Goal: Complete application form

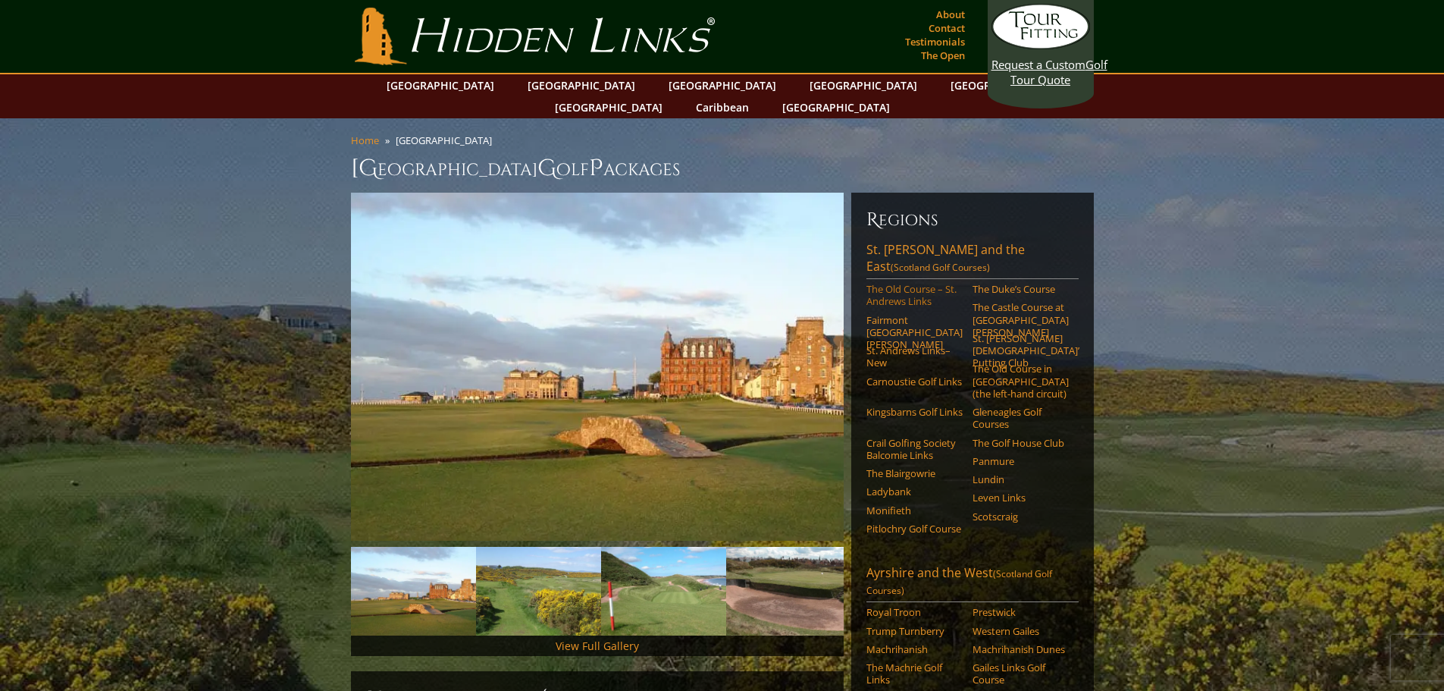
click at [911, 283] on link "The Old Course – St. Andrews Links" at bounding box center [914, 295] width 96 height 25
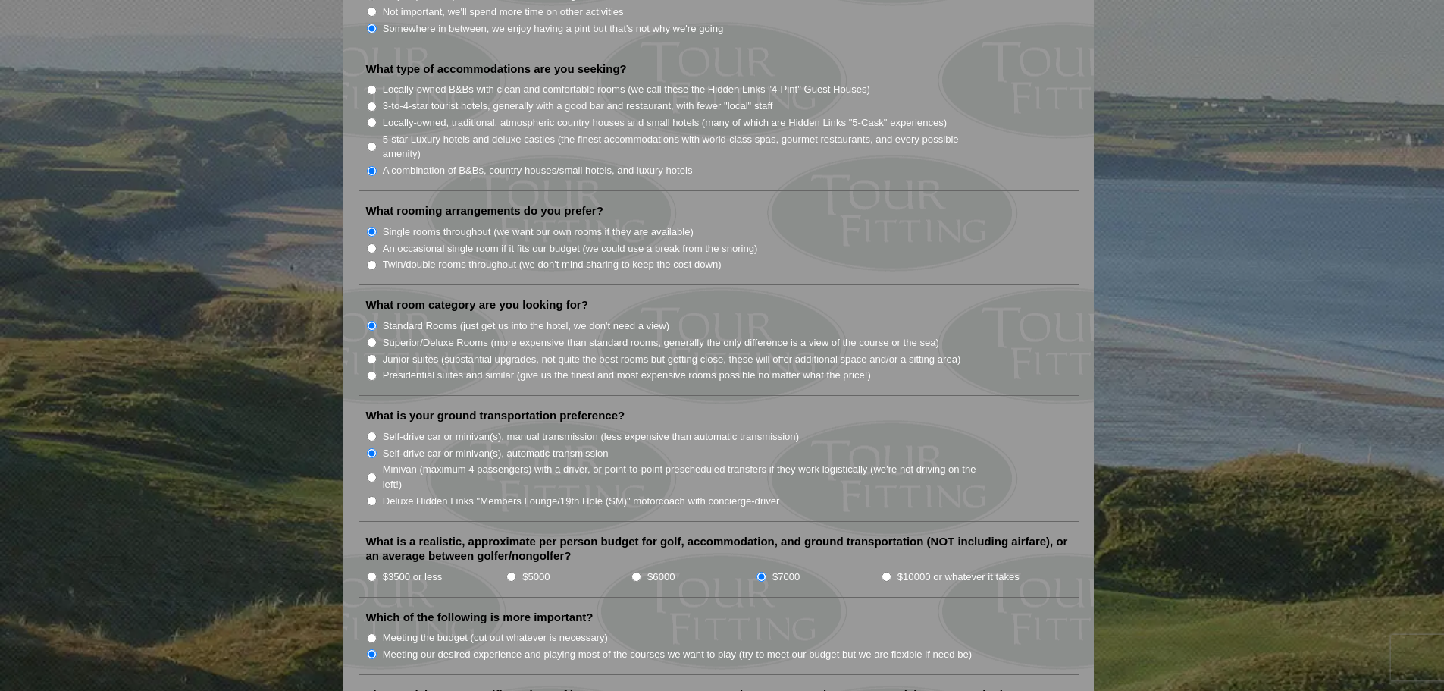
scroll to position [1592, 0]
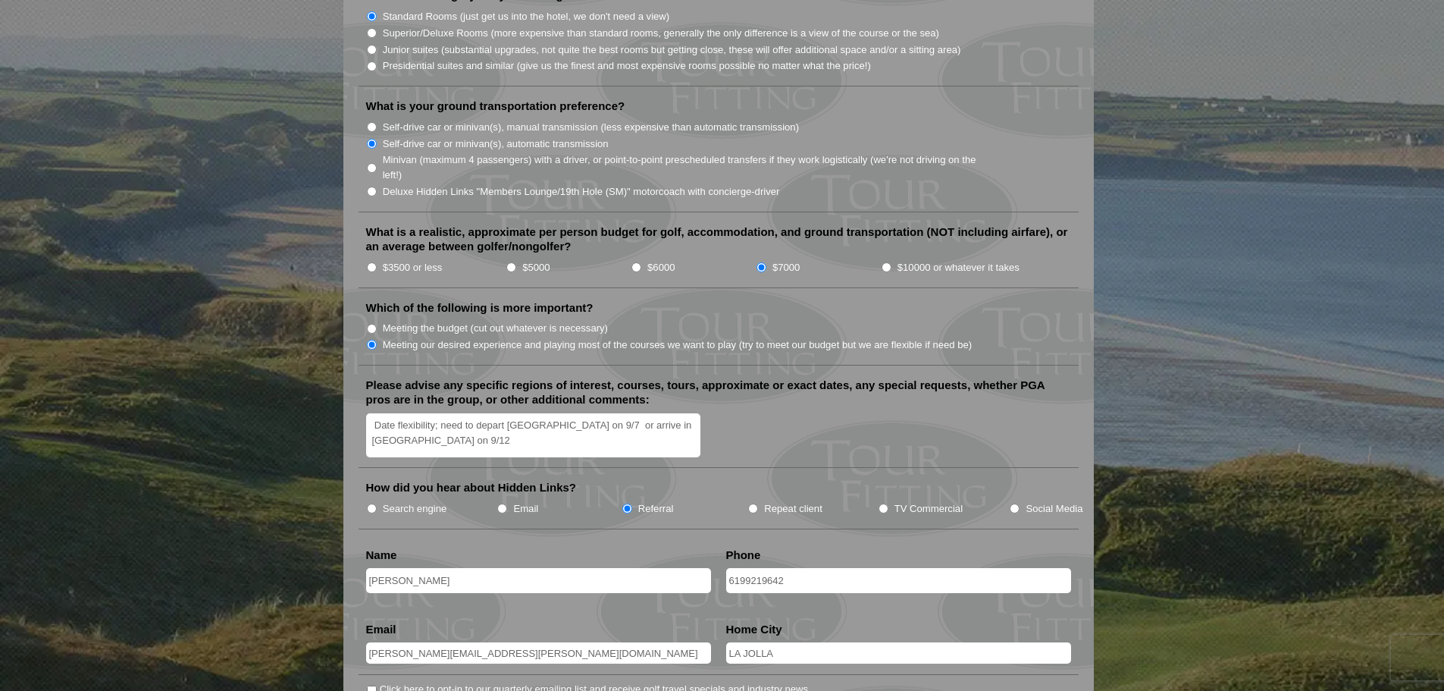
click at [409, 421] on textarea "Date flexibility; need to depart Scotland on 9/7 or arrive in Scotland on 9/12" at bounding box center [533, 435] width 335 height 45
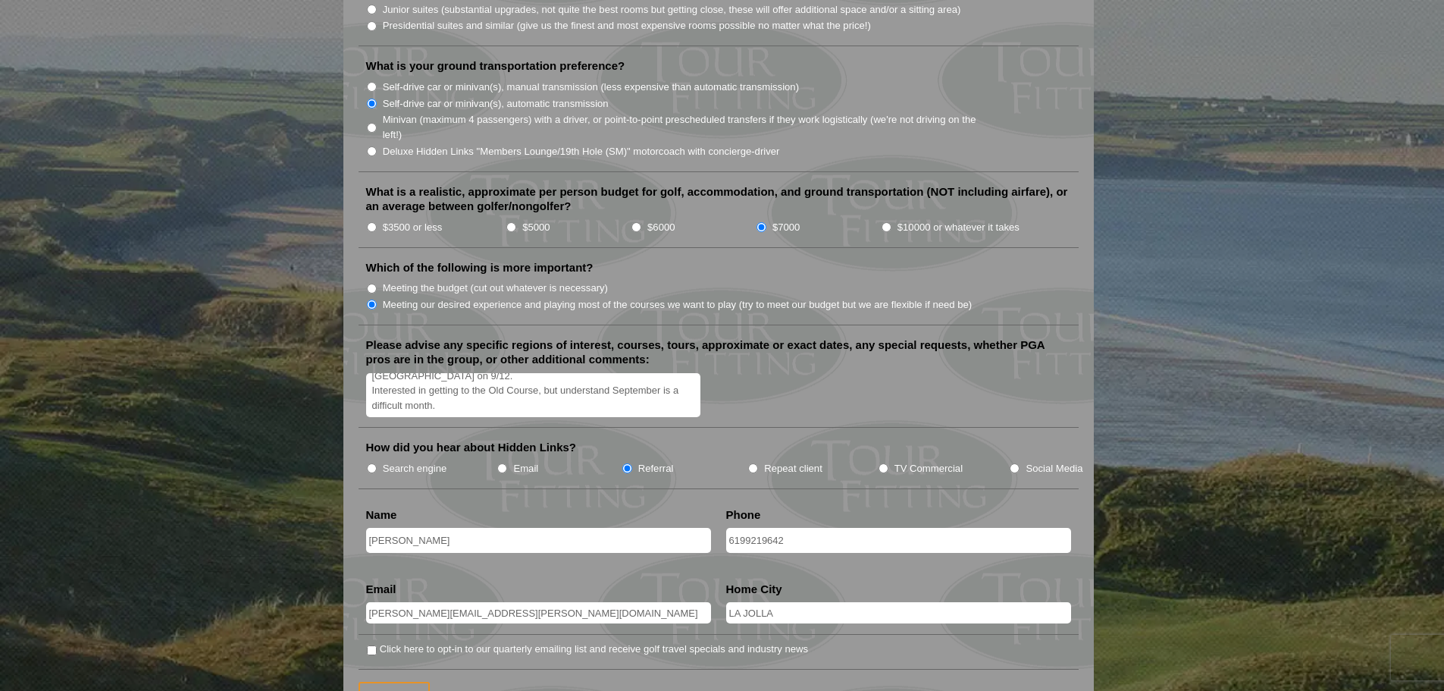
scroll to position [1744, 0]
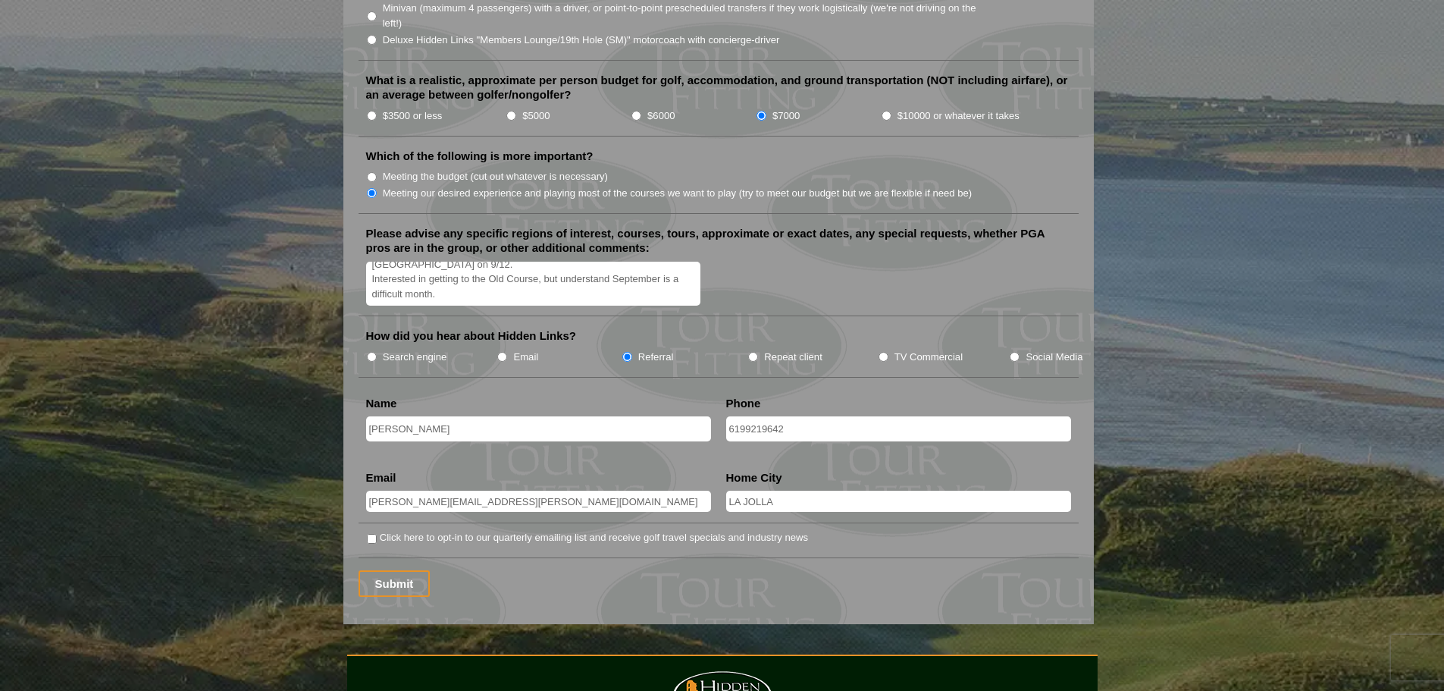
type textarea "Date flexibility; need to depart Scotland on 9/7 or arrive in Scotland on 9/12.…"
click at [744, 416] on input "6199219642" at bounding box center [898, 428] width 345 height 25
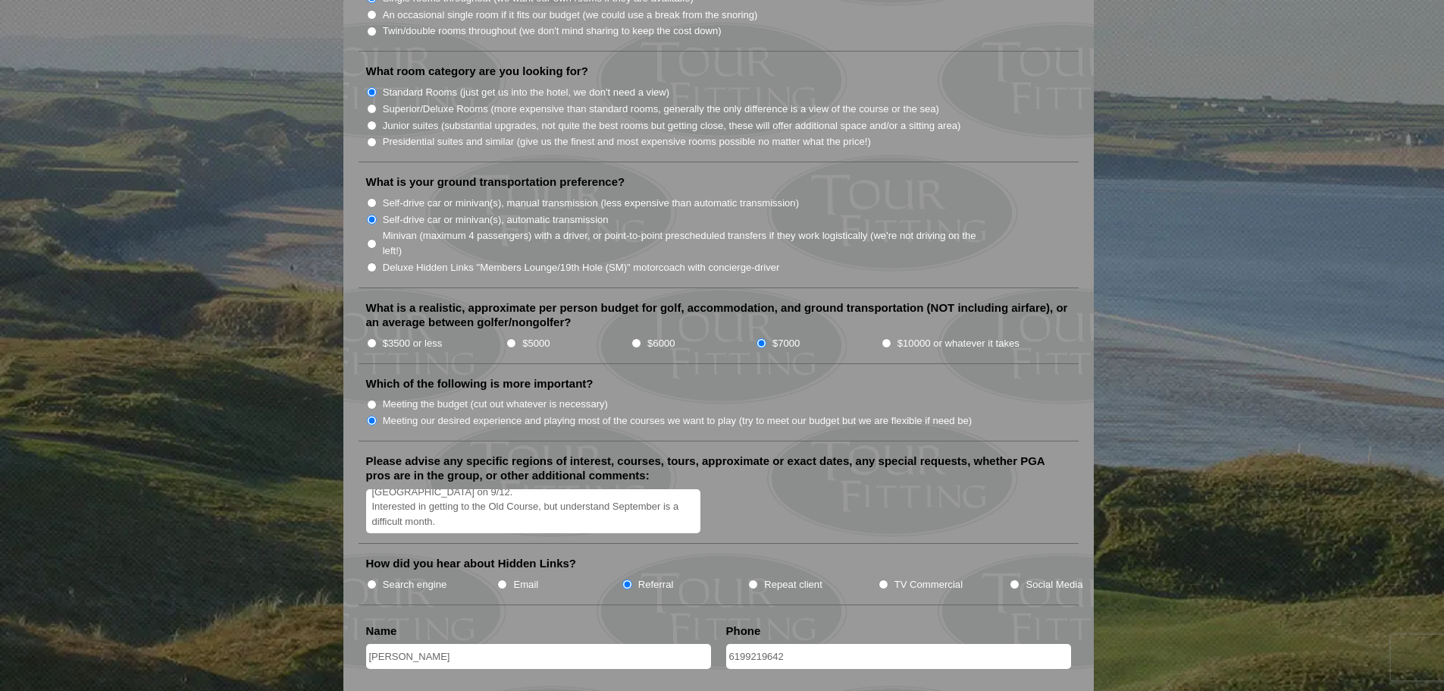
scroll to position [1819, 0]
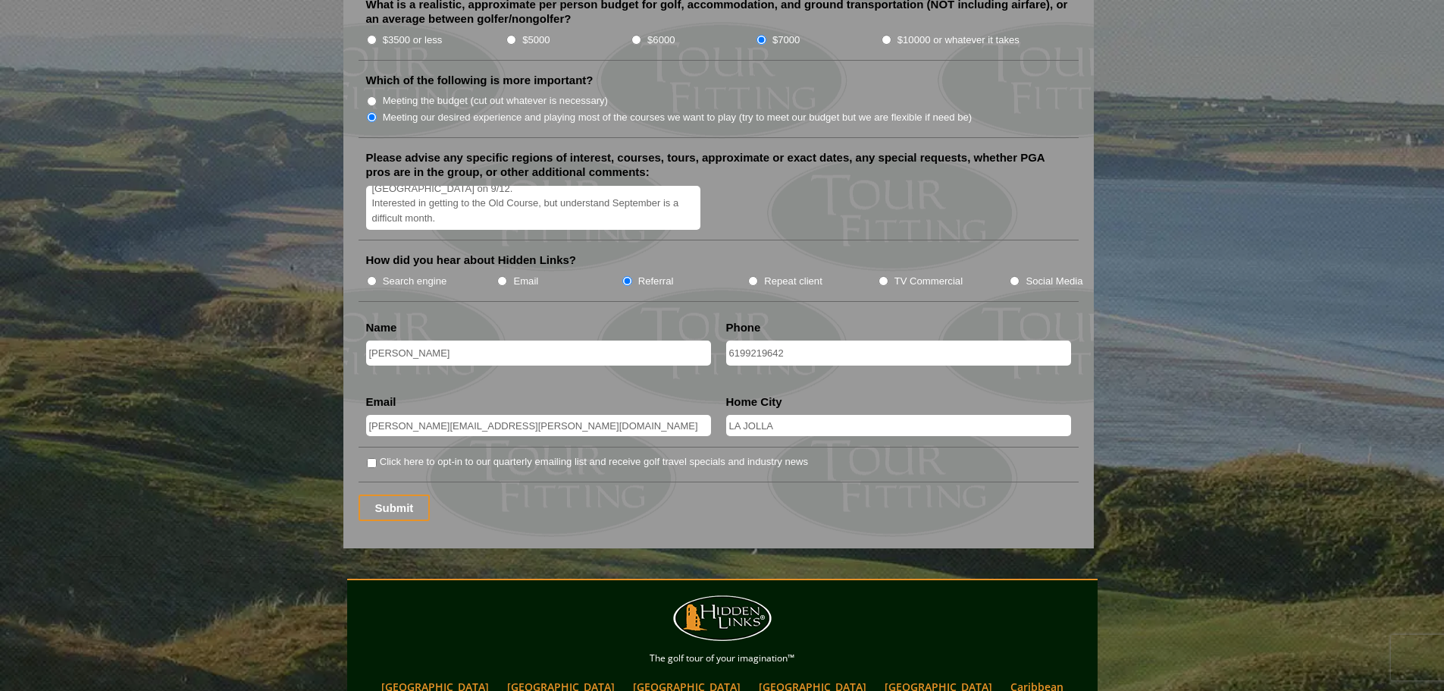
click at [773, 415] on input "LA JOLLA" at bounding box center [898, 425] width 345 height 21
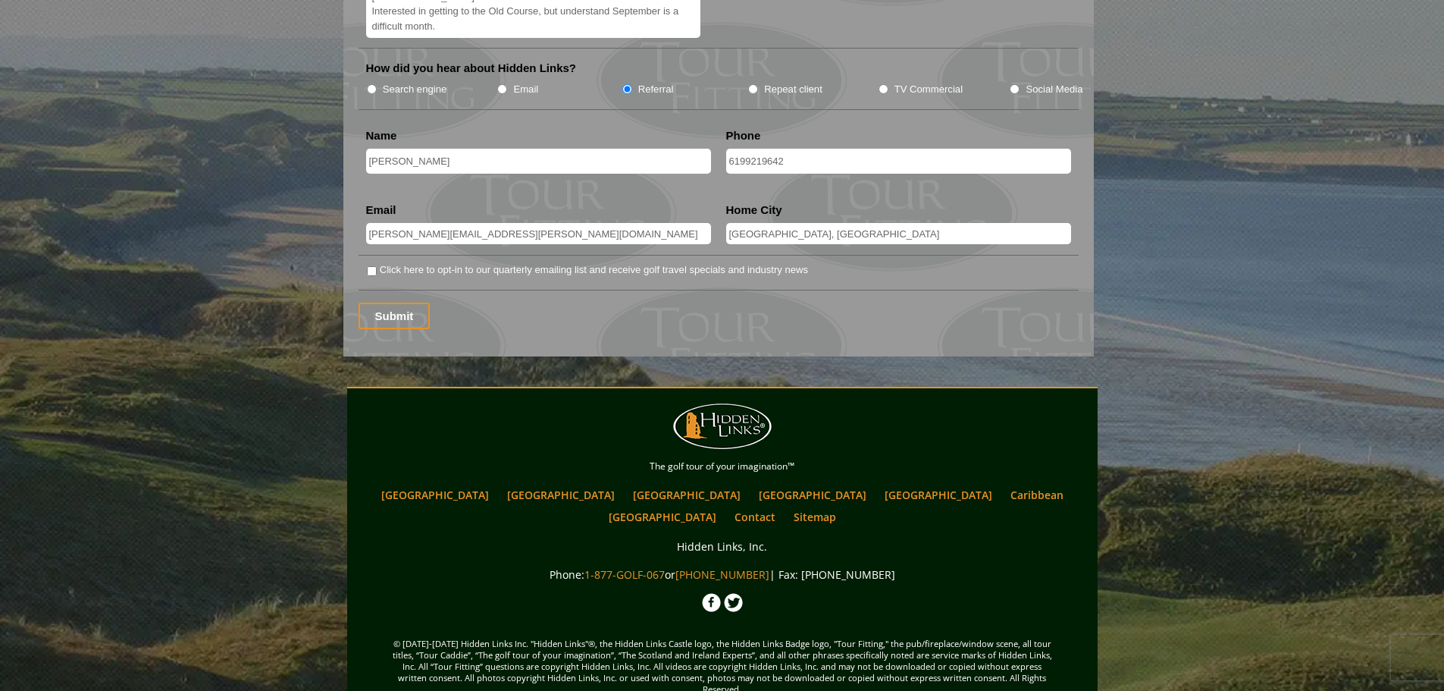
scroll to position [1935, 0]
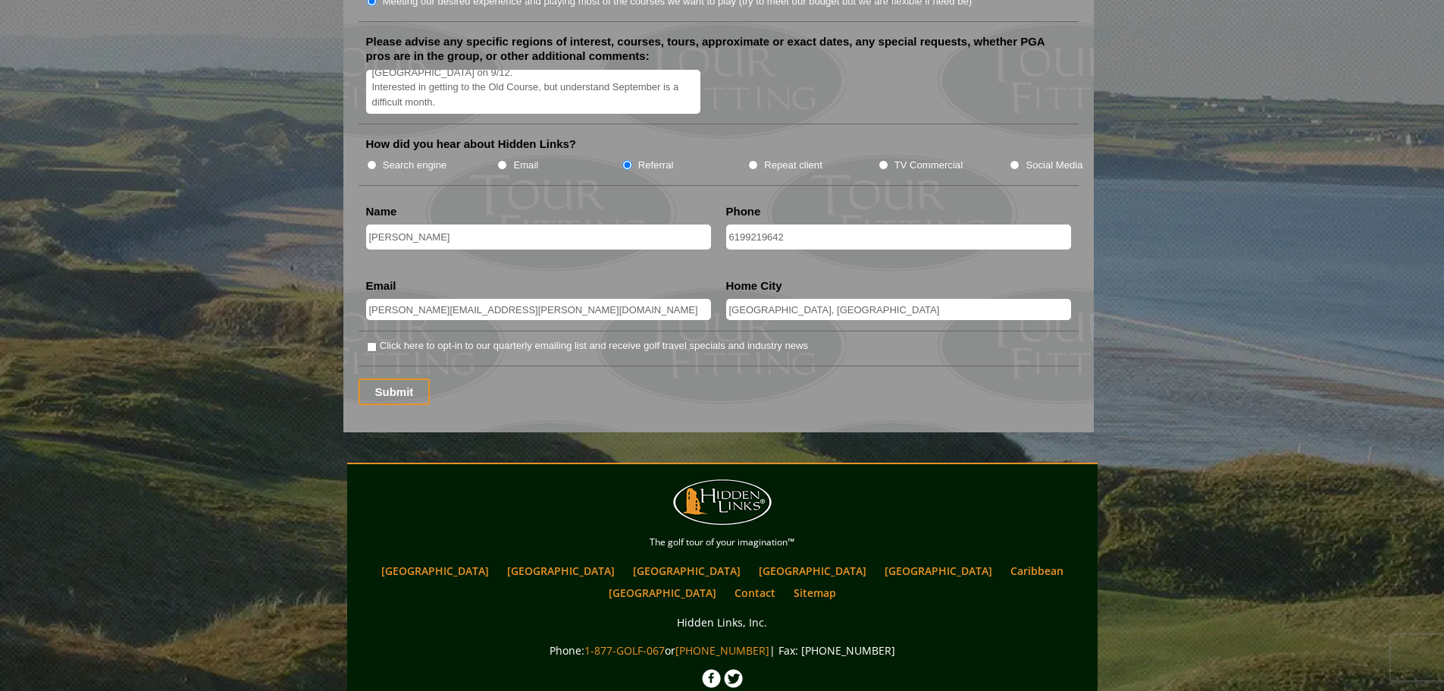
type input "LA JOLLA, CA"
click at [375, 342] on input "Click here to opt-in to our quarterly emailing list and receive golf travel spe…" at bounding box center [372, 347] width 10 height 10
checkbox input "true"
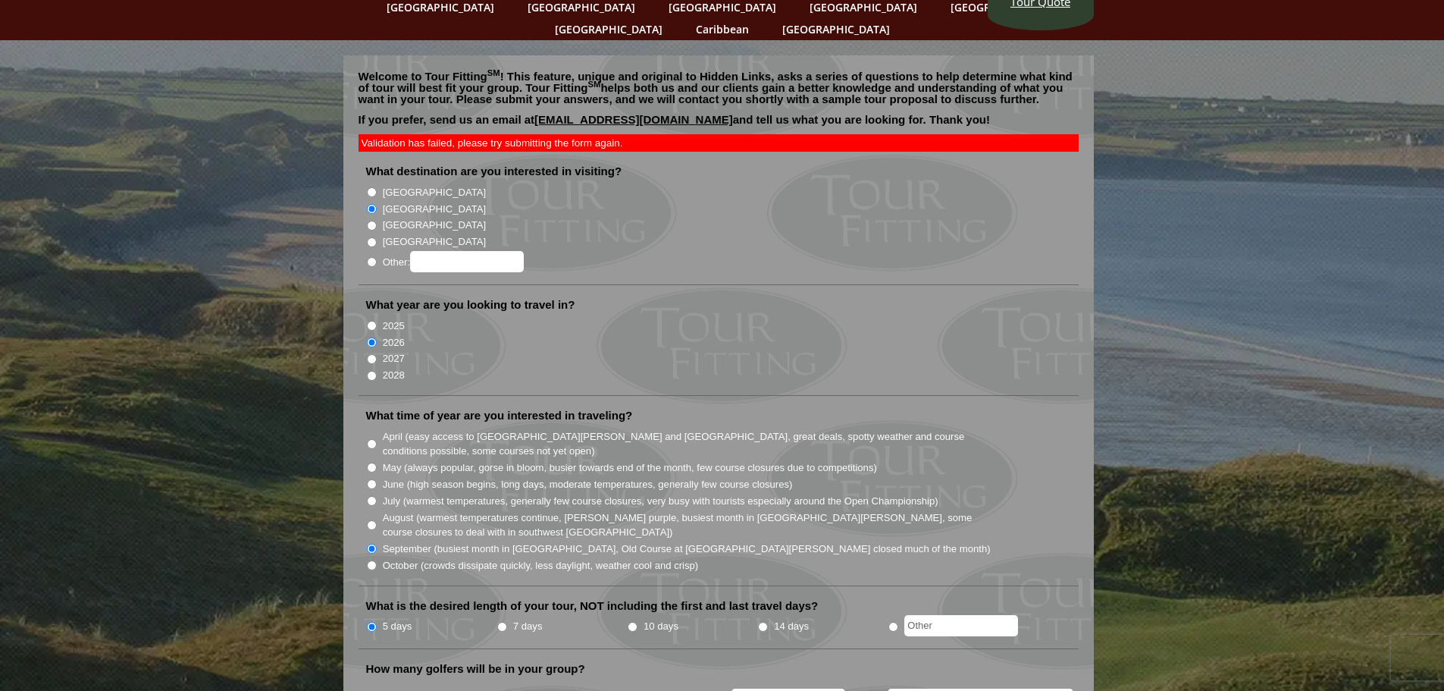
scroll to position [0, 0]
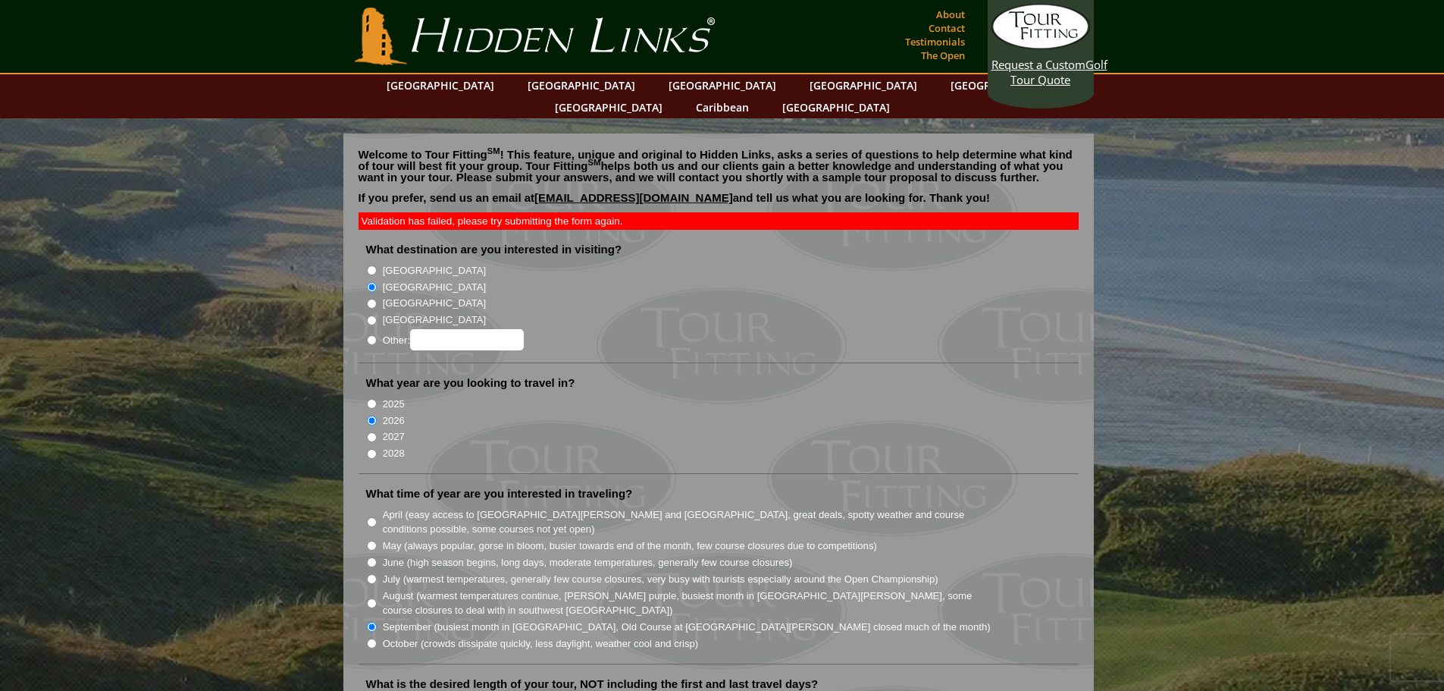
click at [759, 277] on li "[GEOGRAPHIC_DATA]" at bounding box center [724, 285] width 717 height 17
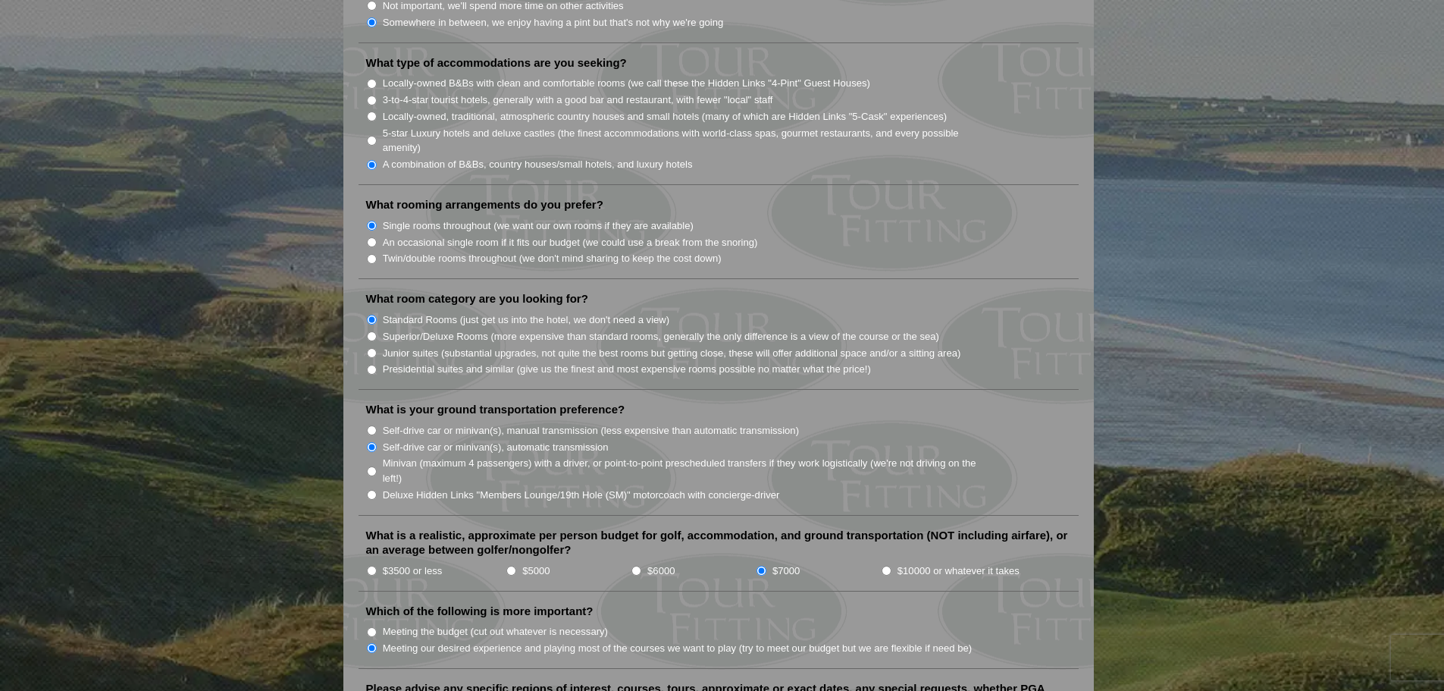
scroll to position [1819, 0]
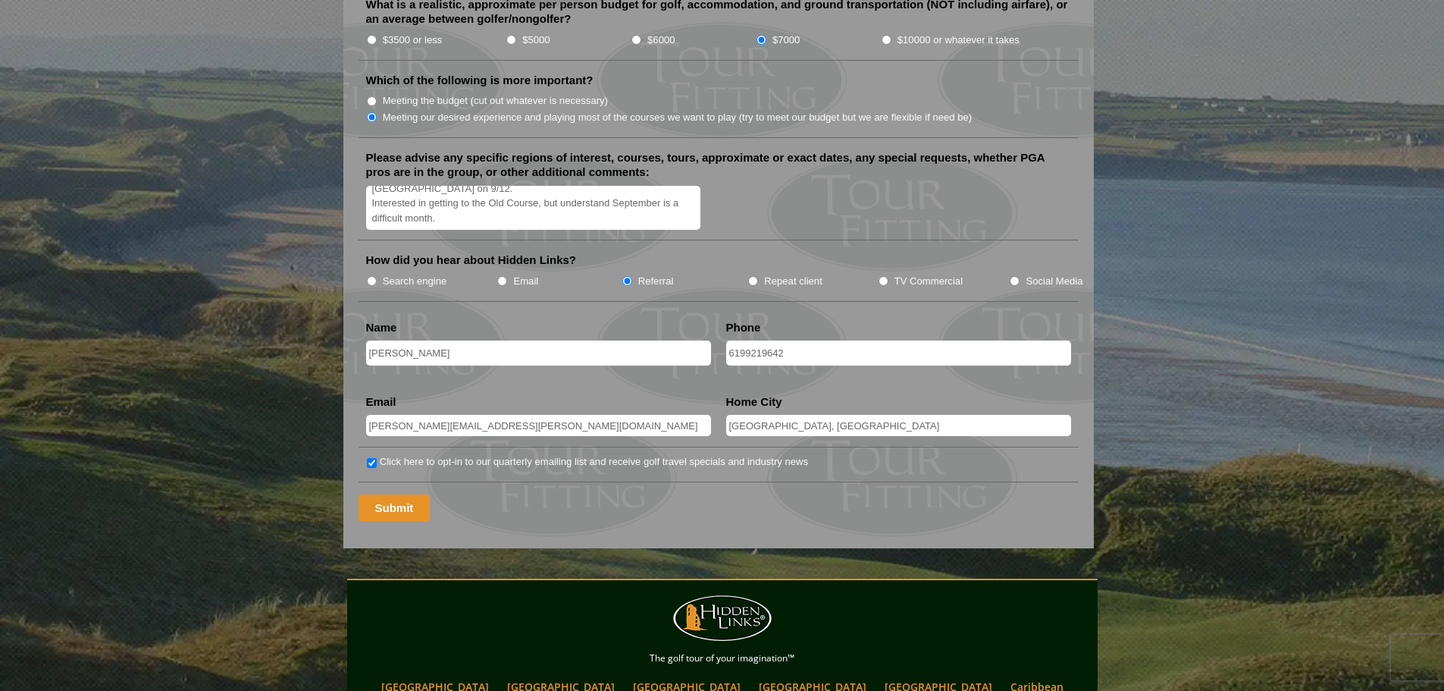
click at [396, 494] on input "Submit" at bounding box center [395, 507] width 72 height 27
